Goal: Information Seeking & Learning: Learn about a topic

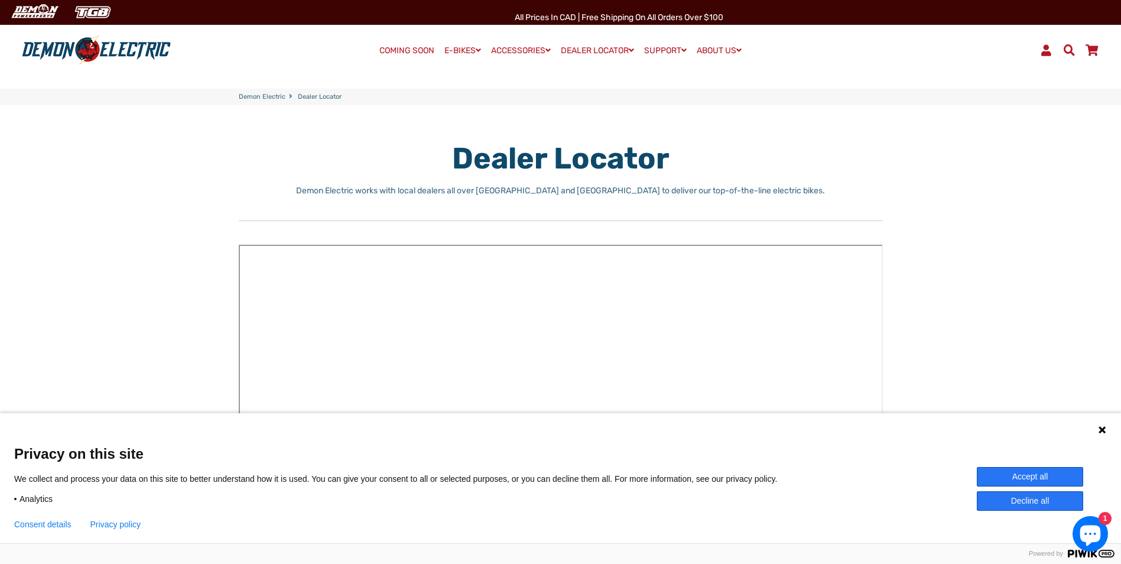
scroll to position [118, 0]
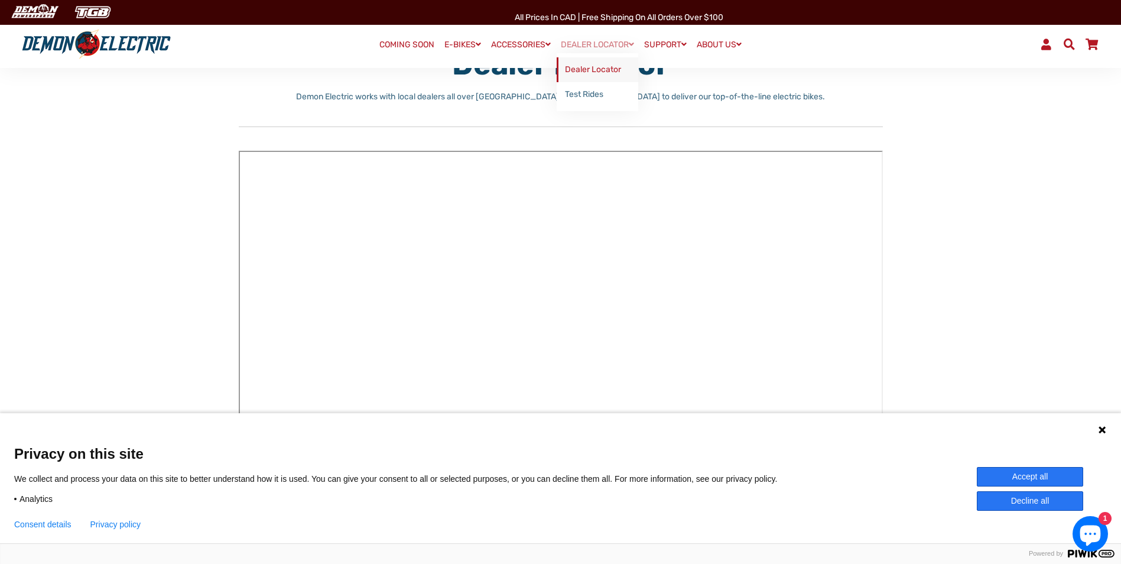
click at [590, 72] on link "Dealer Locator" at bounding box center [598, 69] width 82 height 25
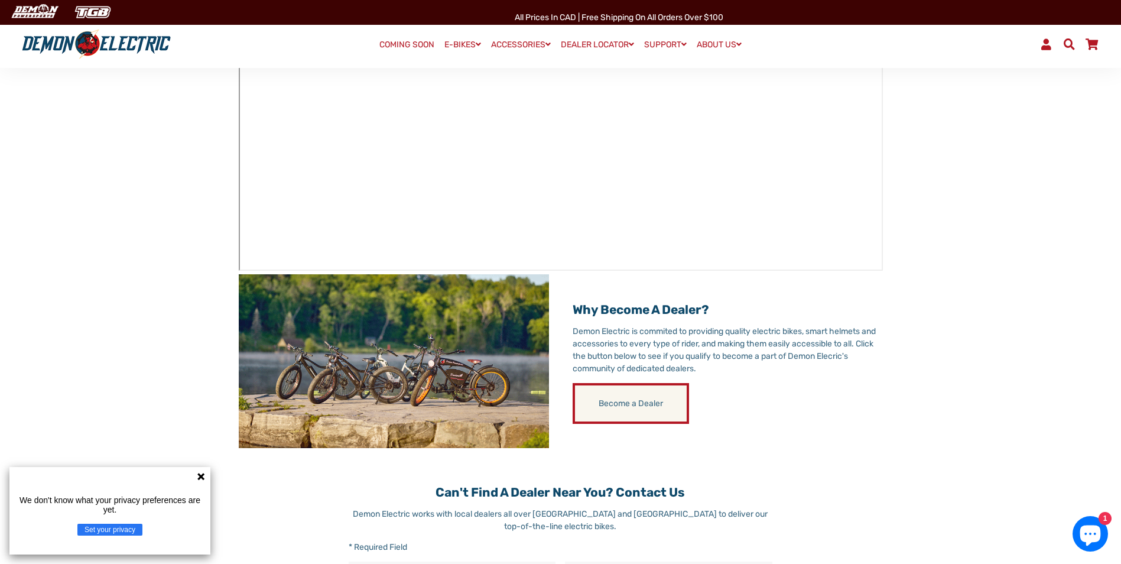
scroll to position [226, 0]
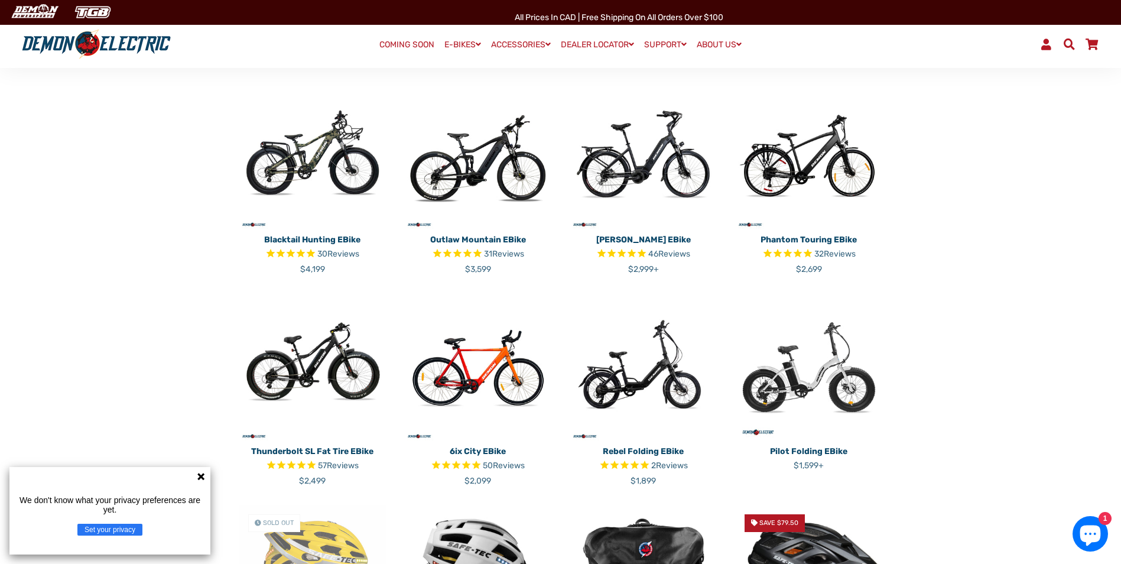
scroll to position [316, 0]
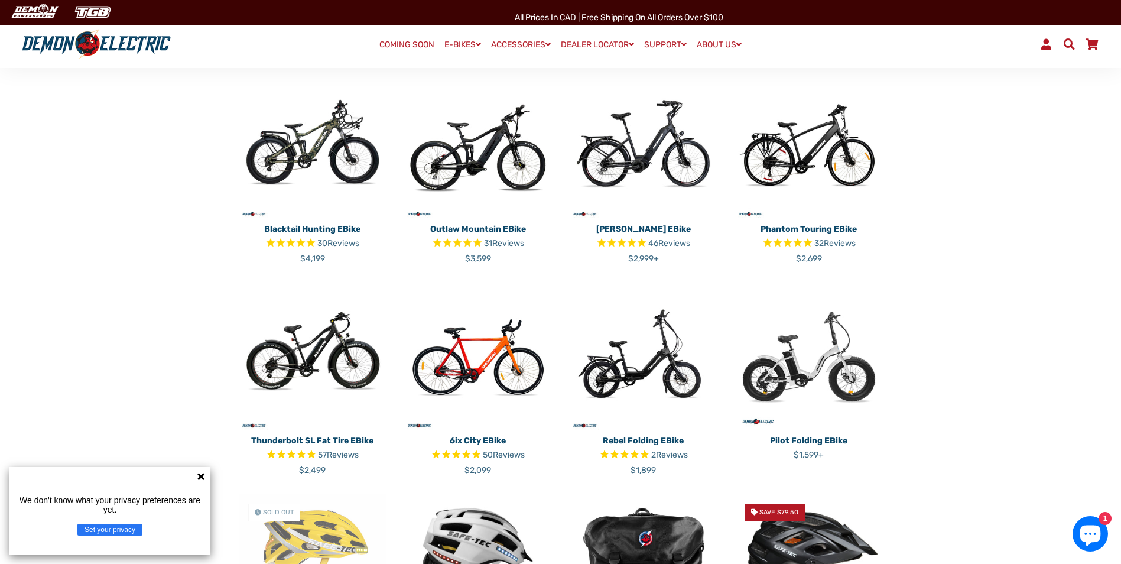
click at [629, 436] on p "Rebel Folding eBike" at bounding box center [644, 441] width 148 height 12
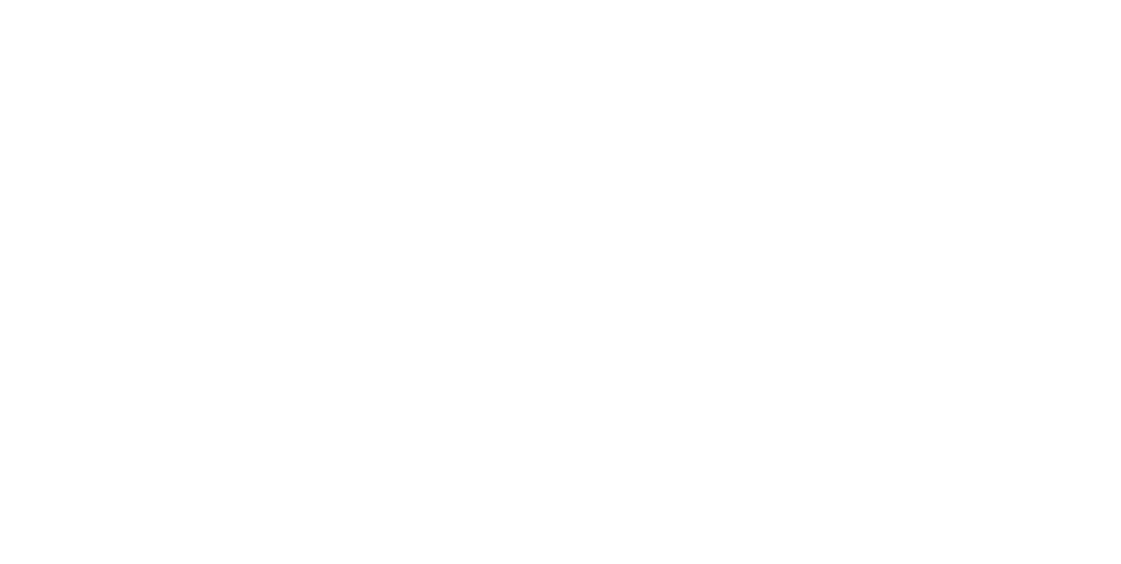
select select "******"
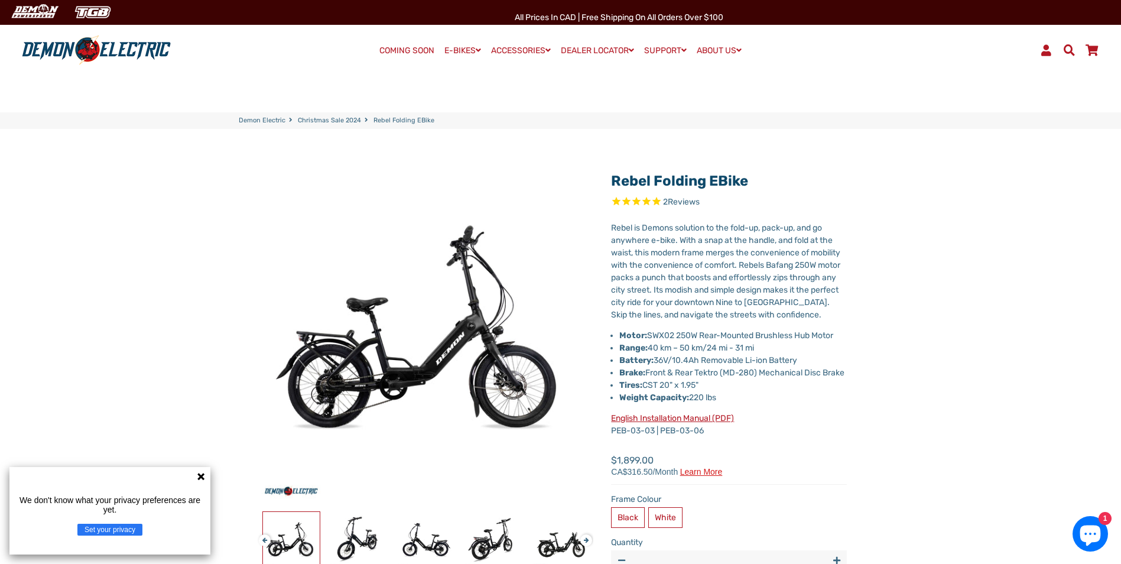
drag, startPoint x: 0, startPoint y: 0, endPoint x: 964, endPoint y: 432, distance: 1056.1
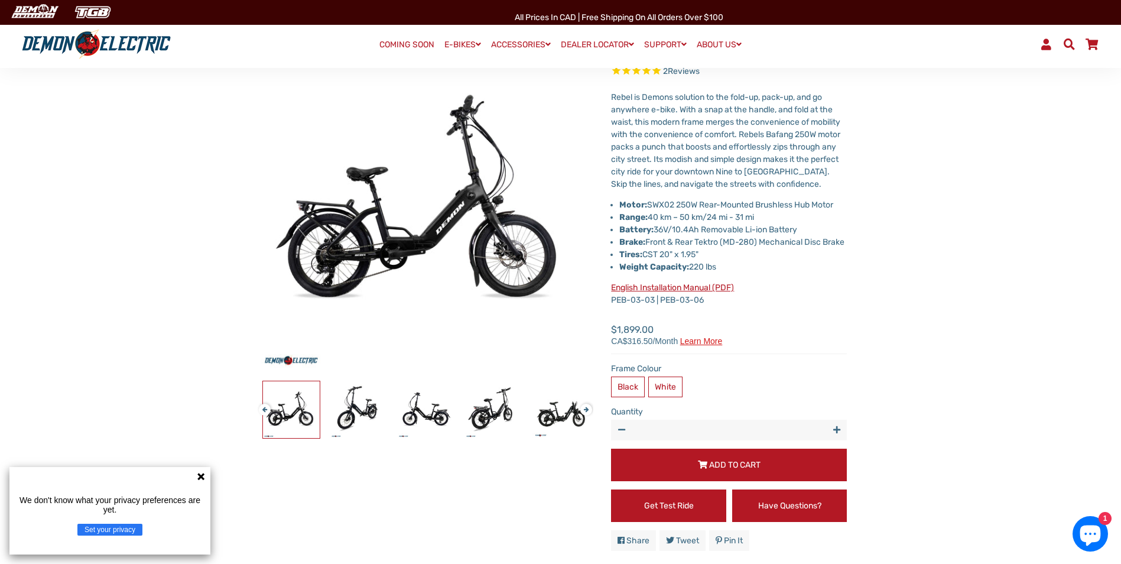
scroll to position [99, 0]
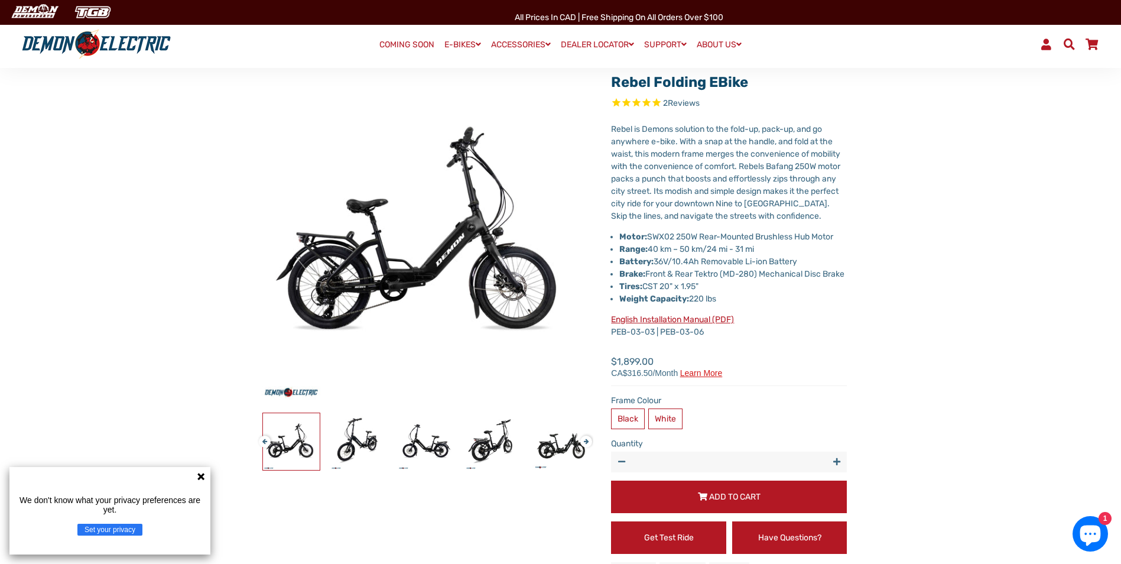
click at [660, 325] on link "English Installation Manual (PDF)" at bounding box center [672, 320] width 123 height 10
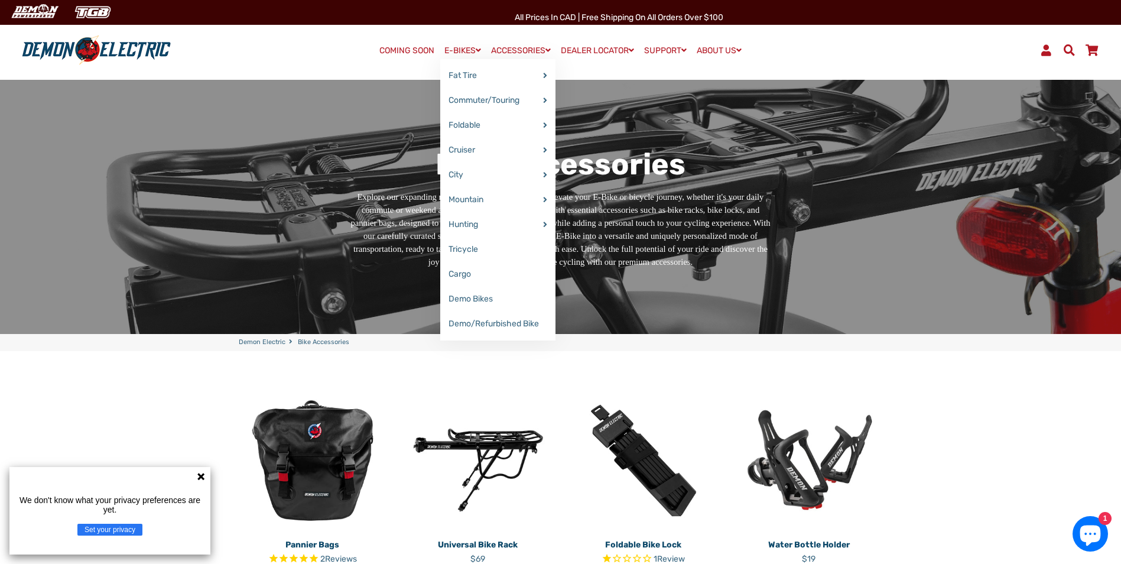
click at [465, 50] on link "E-BIKES" at bounding box center [462, 50] width 45 height 17
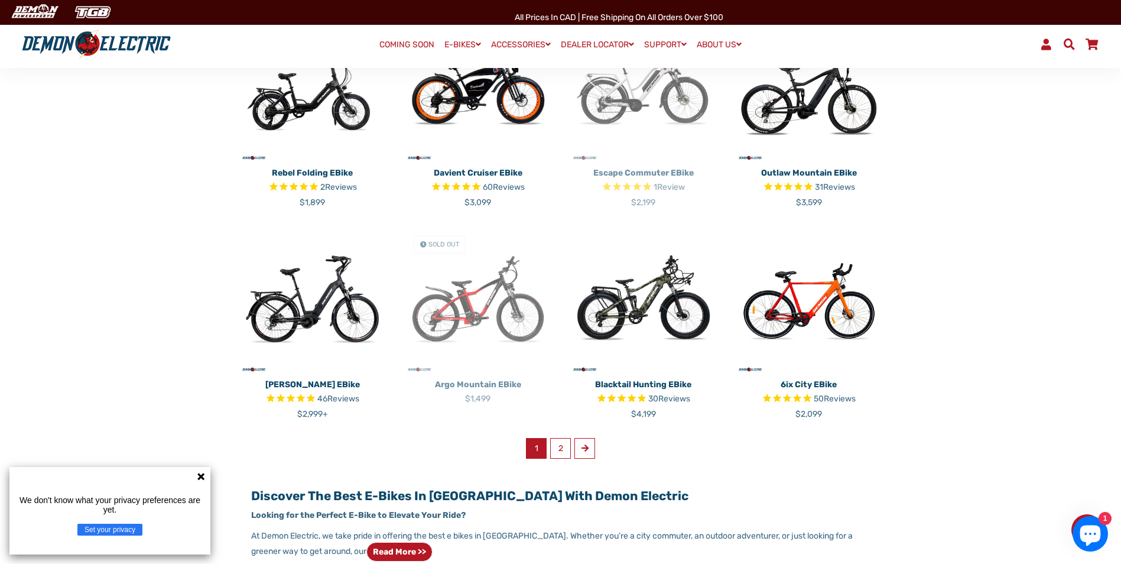
scroll to position [607, 0]
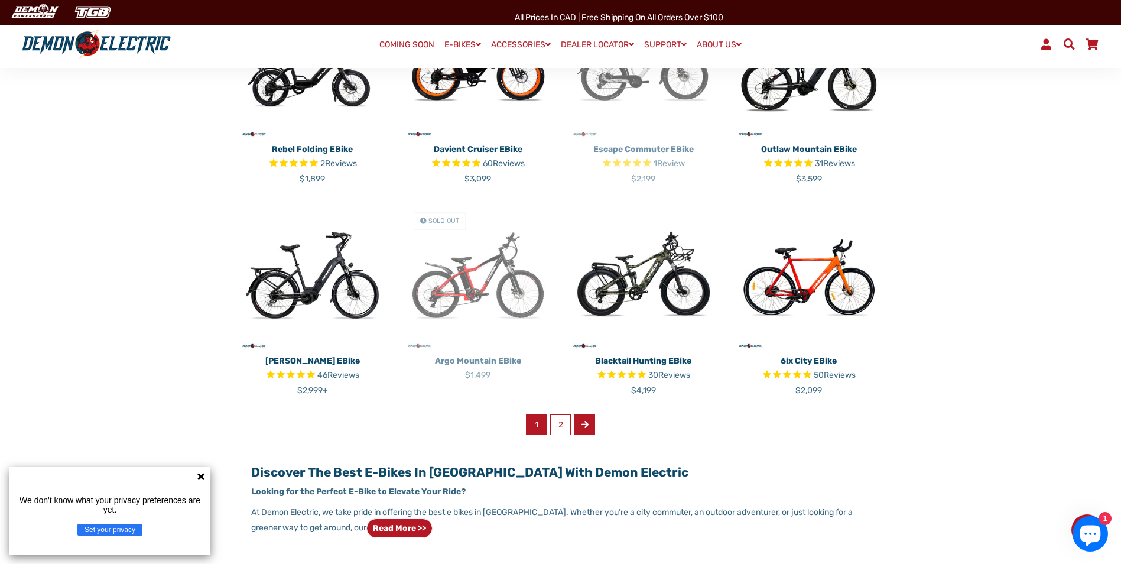
click at [583, 424] on span at bounding box center [585, 424] width 7 height 8
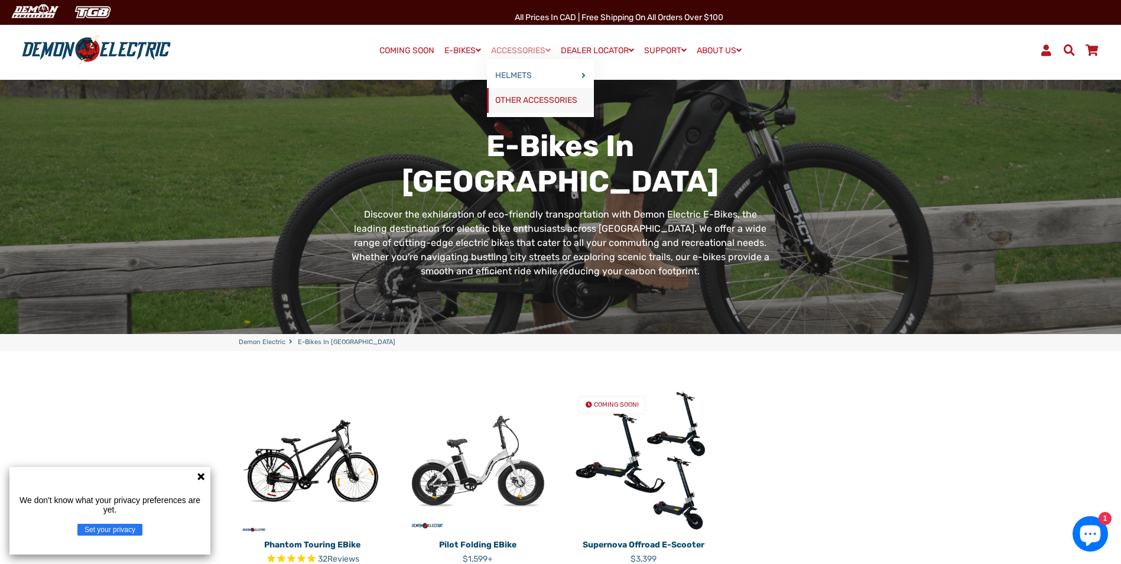
click at [526, 98] on link "OTHER ACCESSORIES" at bounding box center [540, 100] width 107 height 25
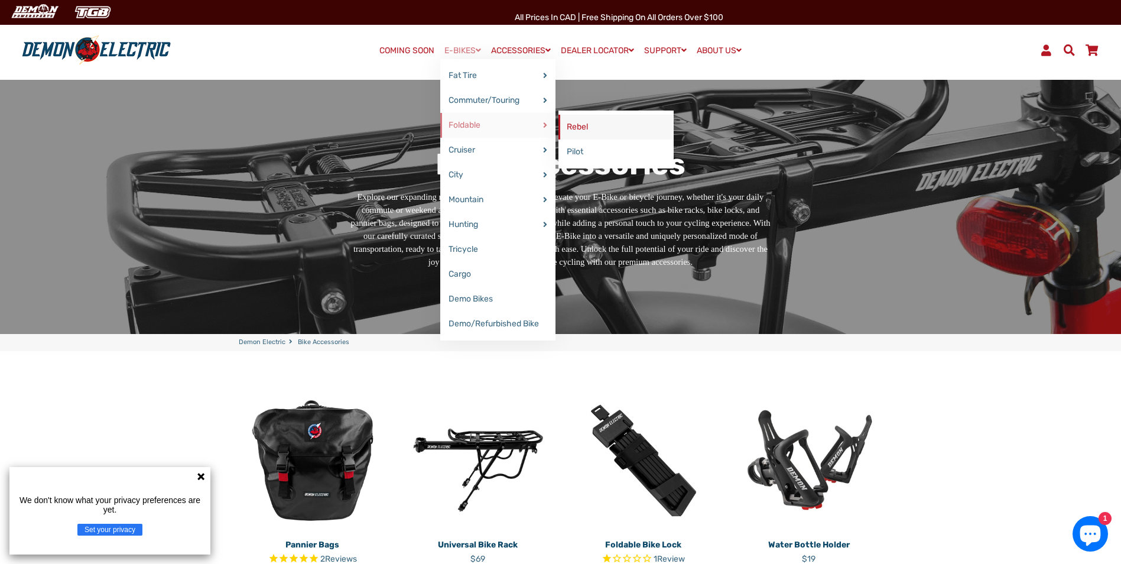
click at [583, 123] on link "Rebel" at bounding box center [616, 127] width 115 height 25
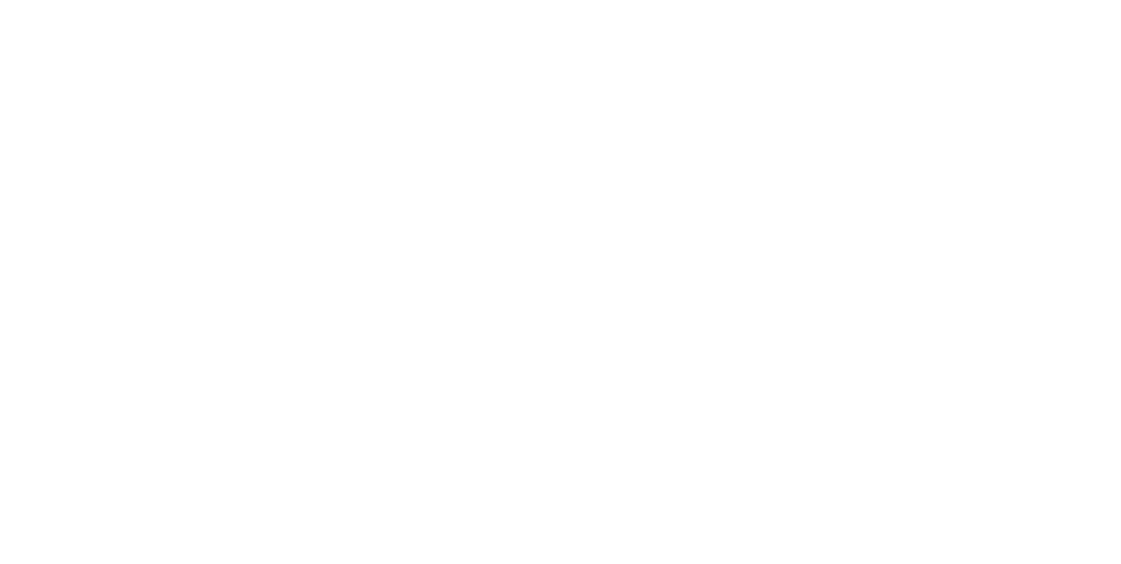
select select "******"
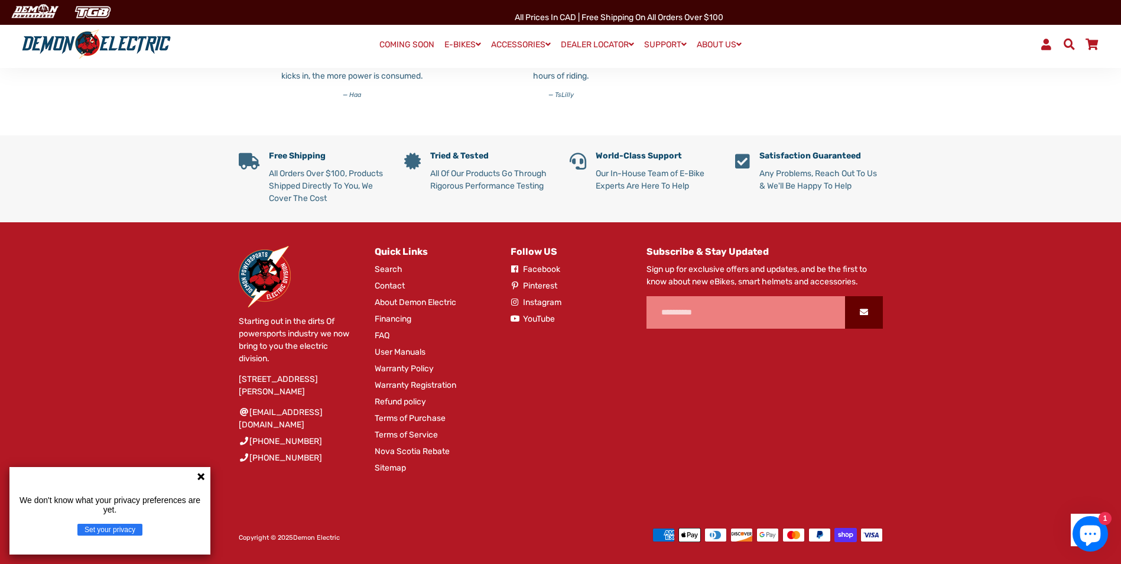
scroll to position [3276, 0]
click at [406, 300] on link "About Demon Electric" at bounding box center [416, 302] width 82 height 12
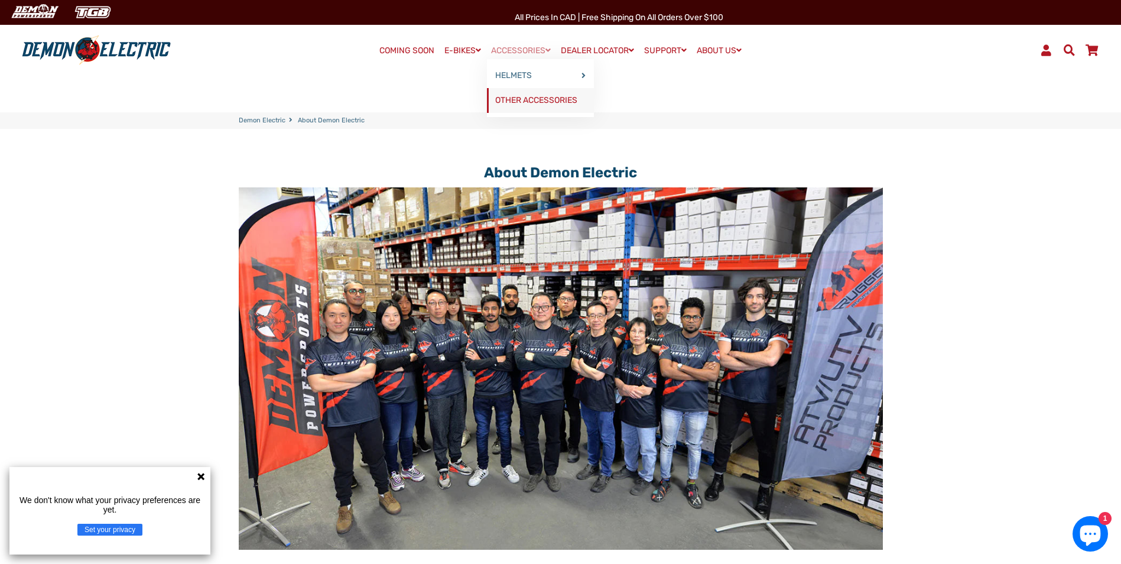
click at [525, 101] on link "OTHER ACCESSORIES" at bounding box center [540, 100] width 107 height 25
